Goal: Navigation & Orientation: Find specific page/section

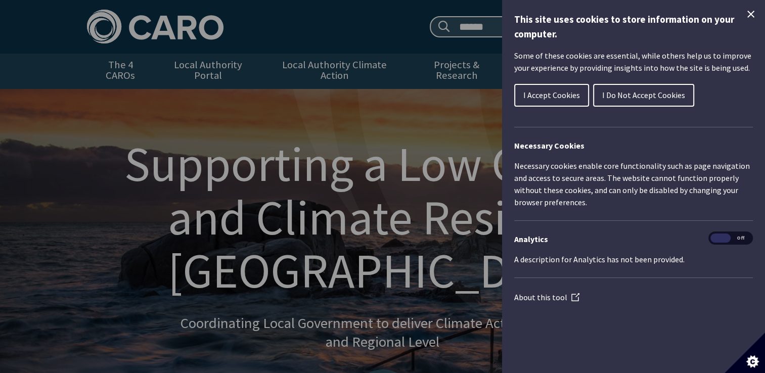
click at [613, 96] on span "I Do Not Accept Cookies" at bounding box center [643, 95] width 83 height 10
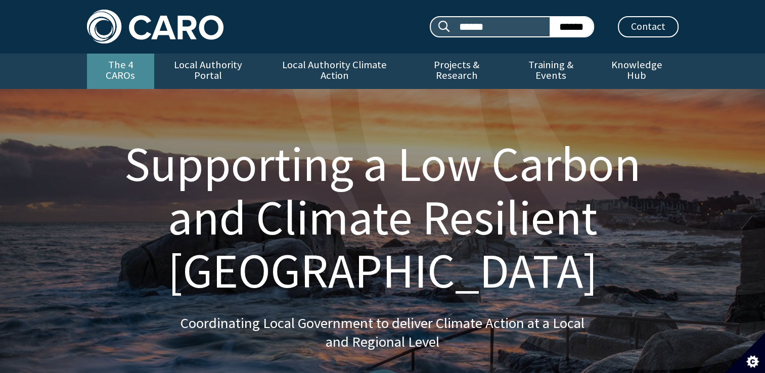
click at [142, 66] on link "The 4 CAROs" at bounding box center [120, 71] width 67 height 35
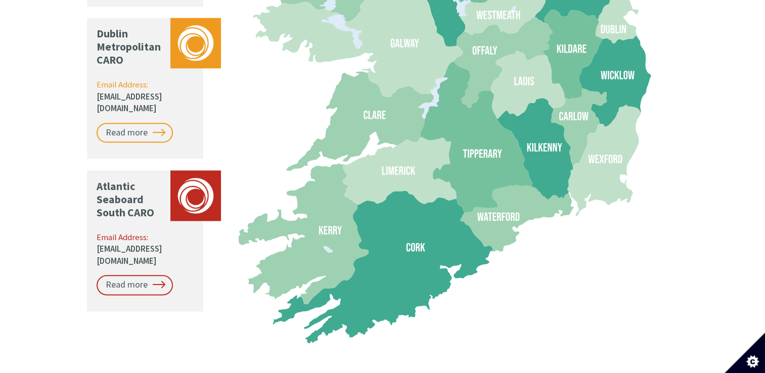
scroll to position [1163, 0]
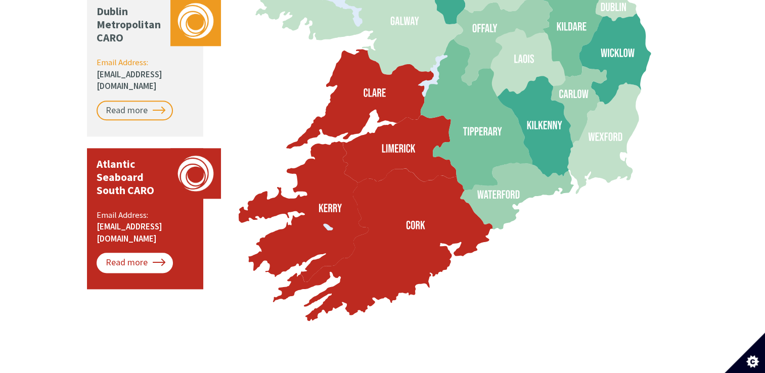
click at [130, 253] on link "Read more" at bounding box center [135, 263] width 76 height 20
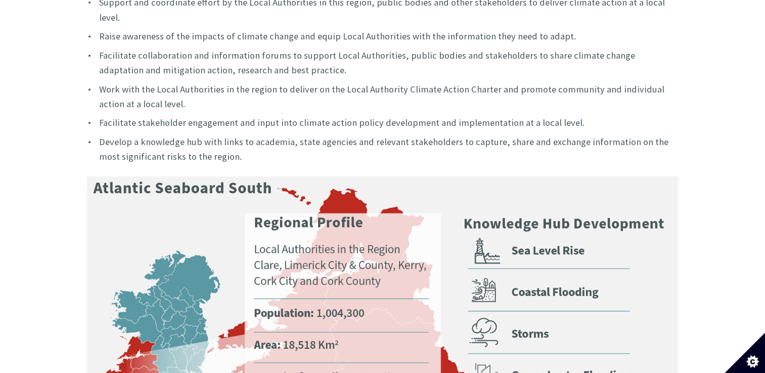
scroll to position [603, 0]
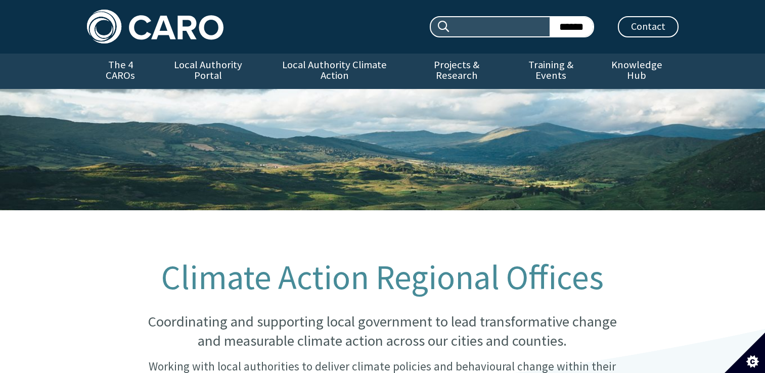
scroll to position [1163, 0]
